Goal: Find specific page/section: Find specific page/section

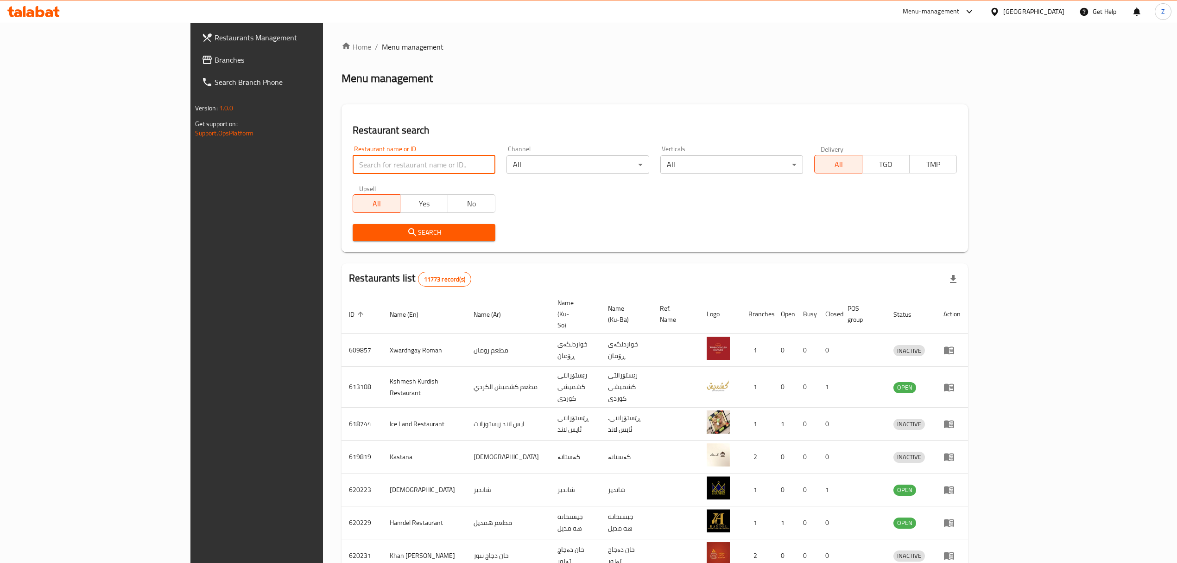
scroll to position [129, 0]
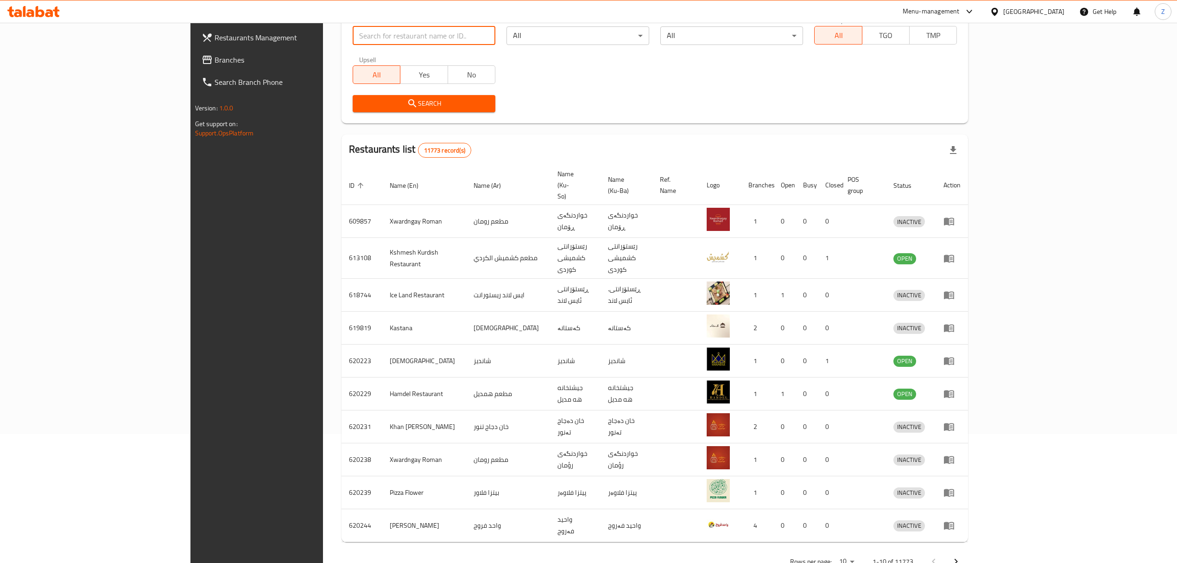
drag, startPoint x: 0, startPoint y: 0, endPoint x: 305, endPoint y: 28, distance: 306.3
click at [353, 28] on input "search" at bounding box center [424, 35] width 143 height 19
type input "Makulat Aruz"
click button "Search" at bounding box center [424, 103] width 143 height 17
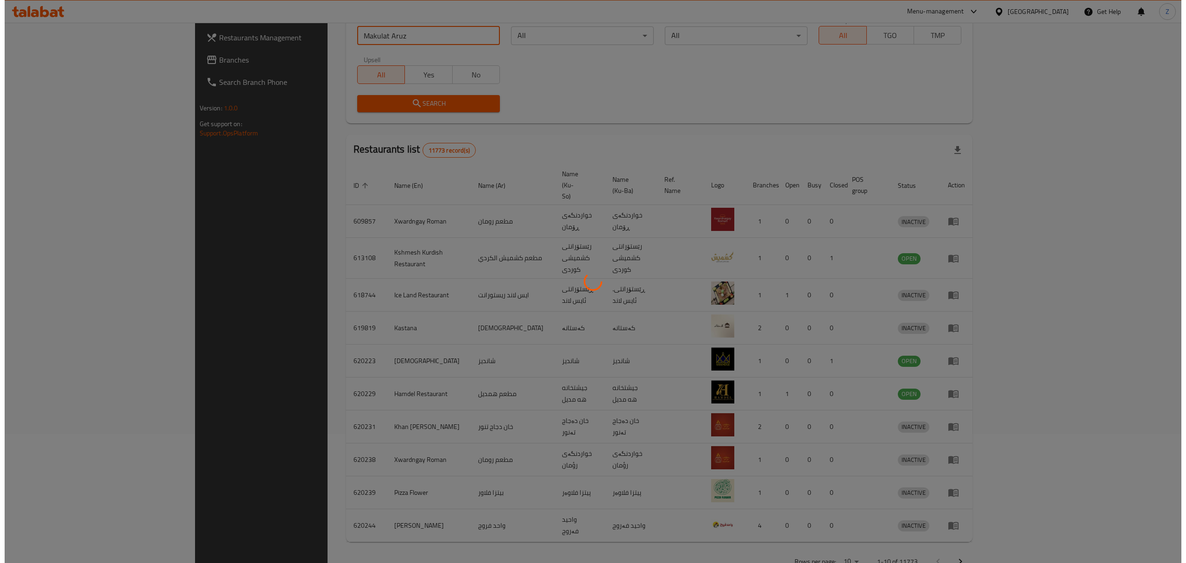
scroll to position [0, 0]
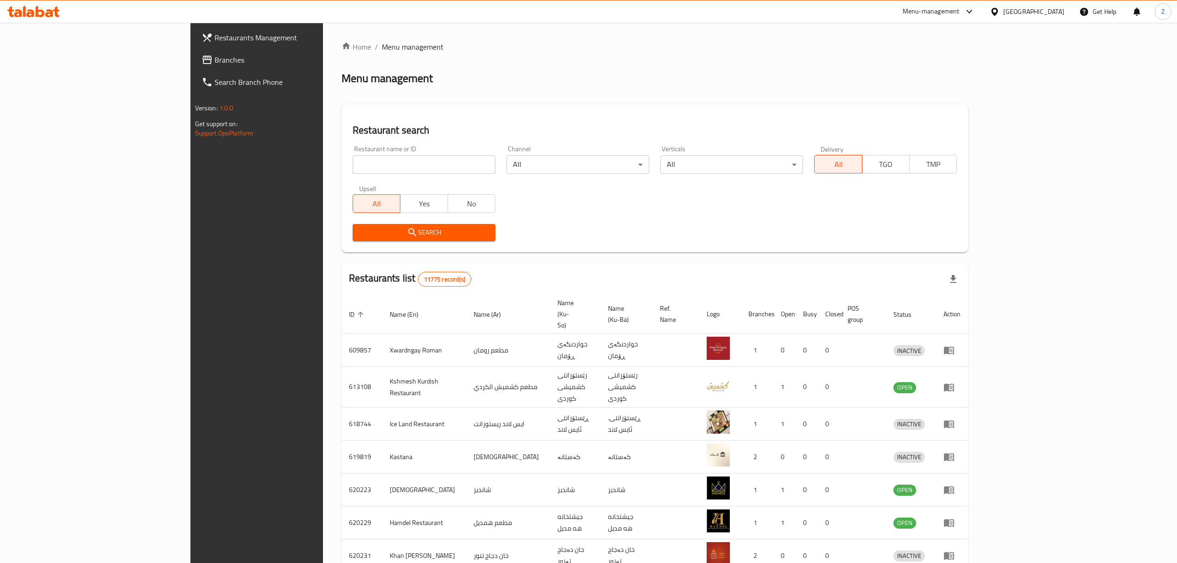
click at [353, 156] on input "search" at bounding box center [424, 164] width 143 height 19
paste input "Makulat Aruz"
type input "Makulat Aruz"
click button "Search" at bounding box center [424, 232] width 143 height 17
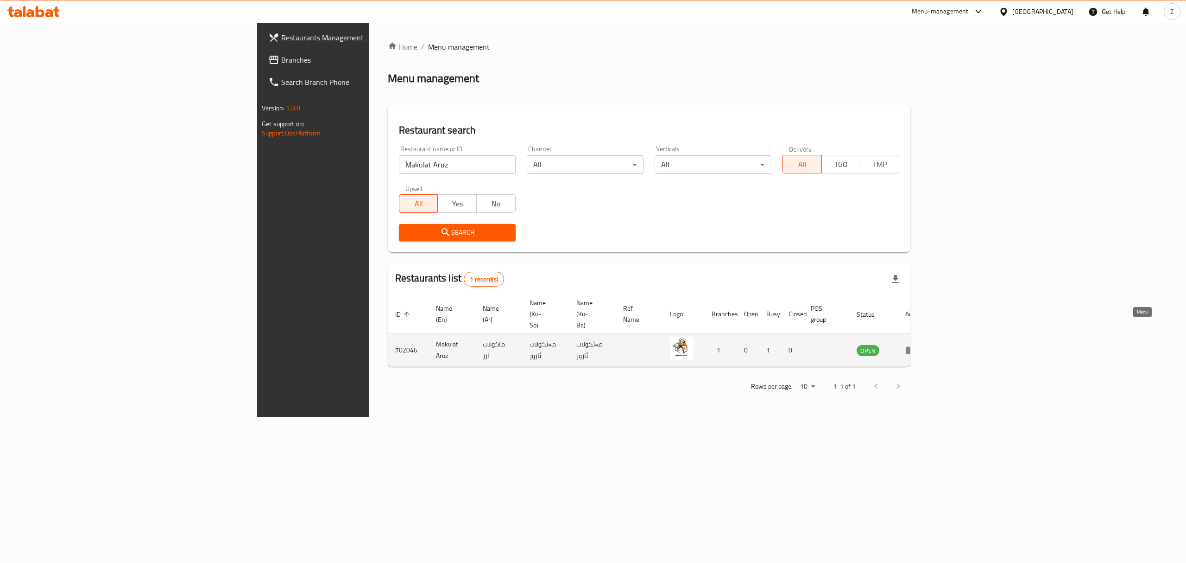
click at [916, 347] on icon "enhanced table" at bounding box center [911, 351] width 10 height 8
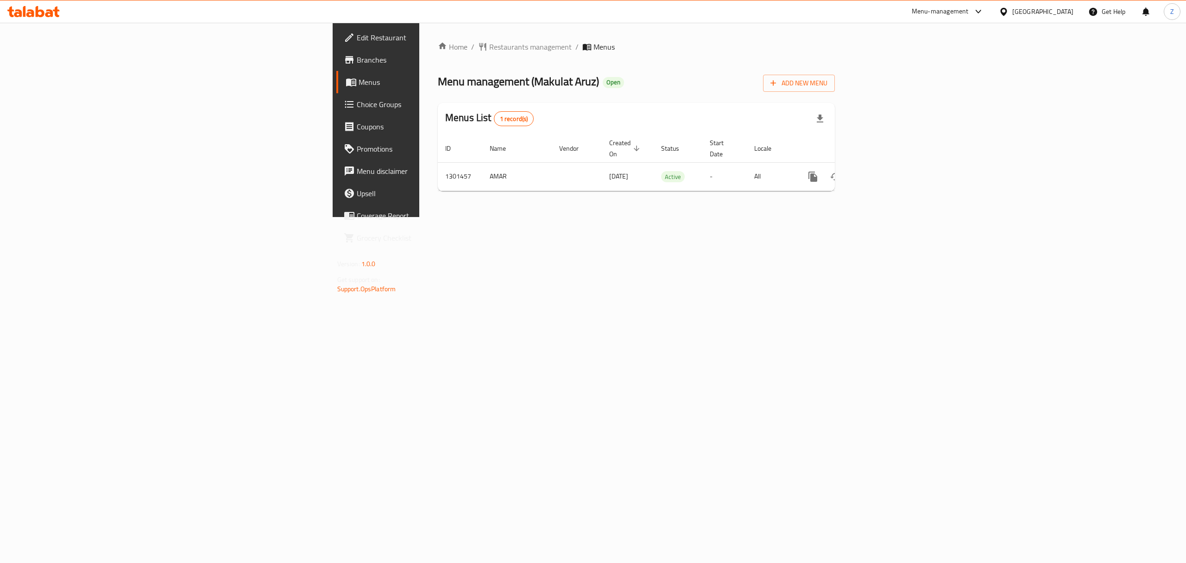
click at [357, 61] on span "Branches" at bounding box center [440, 59] width 167 height 11
